Goal: Transaction & Acquisition: Purchase product/service

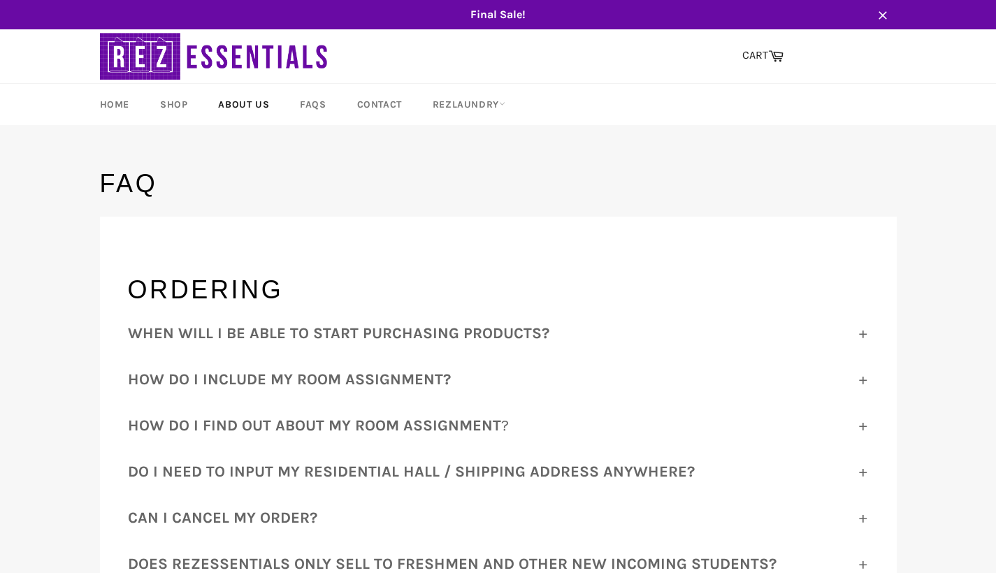
click at [247, 112] on link "About Us" at bounding box center [243, 104] width 79 height 41
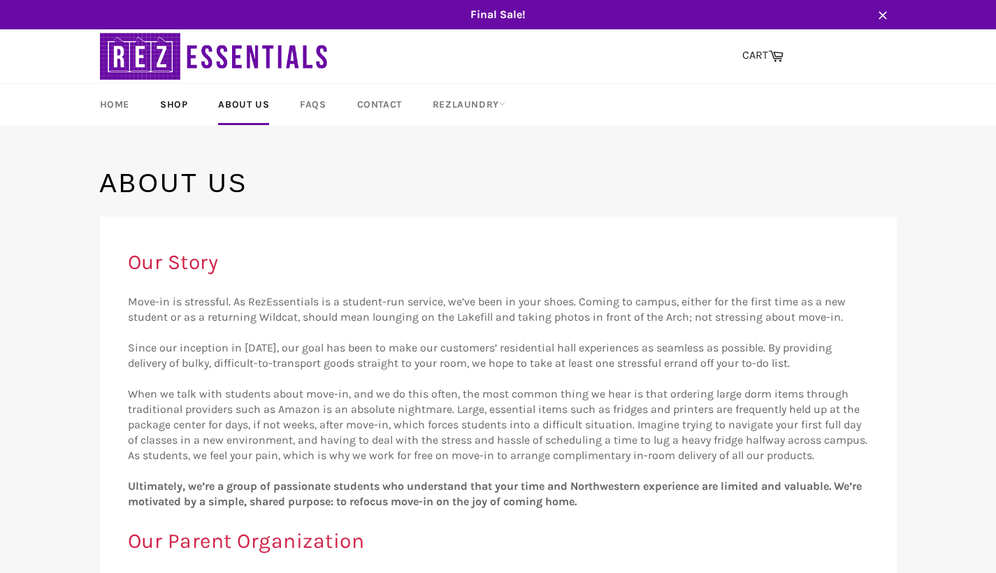
click at [183, 103] on link "Shop" at bounding box center [173, 104] width 55 height 41
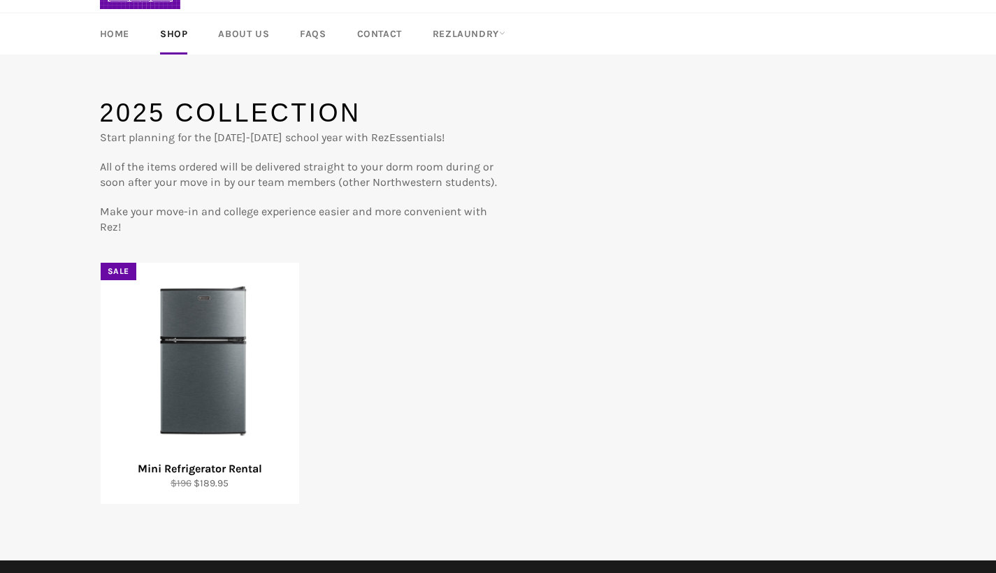
scroll to position [71, 0]
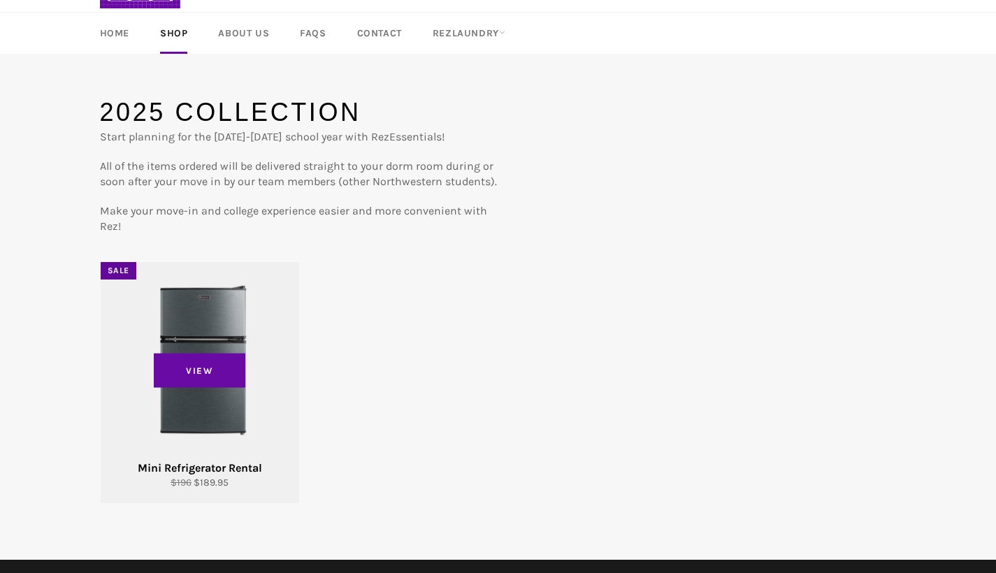
click at [228, 401] on div "View" at bounding box center [200, 382] width 199 height 241
